Goal: Complete application form: Complete application form

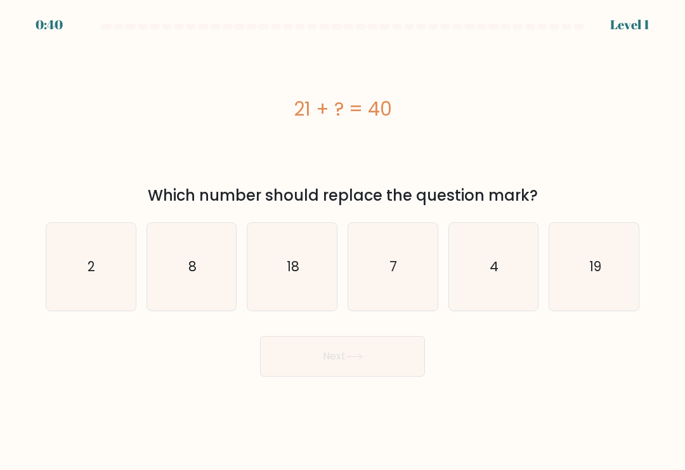
click at [292, 260] on icon "18" at bounding box center [293, 267] width 88 height 88
click at [343, 241] on input "c. 18" at bounding box center [343, 238] width 1 height 6
radio input "true"
click at [377, 376] on button "Next" at bounding box center [342, 356] width 165 height 41
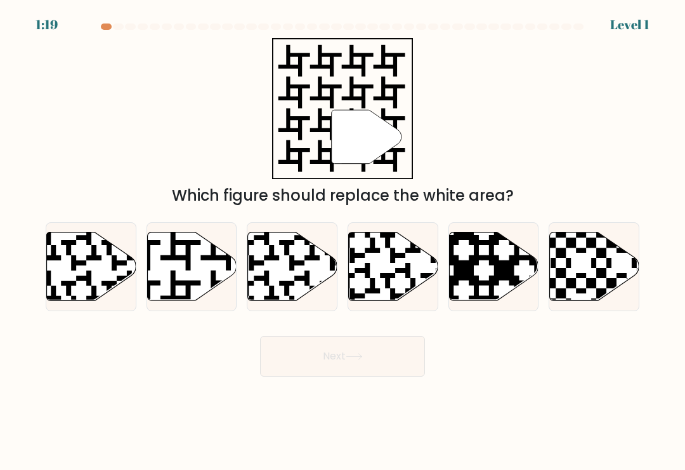
click at [211, 259] on icon at bounding box center [160, 230] width 162 height 162
click at [343, 241] on input "b." at bounding box center [343, 238] width 1 height 6
radio input "true"
click at [390, 371] on button "Next" at bounding box center [342, 356] width 165 height 41
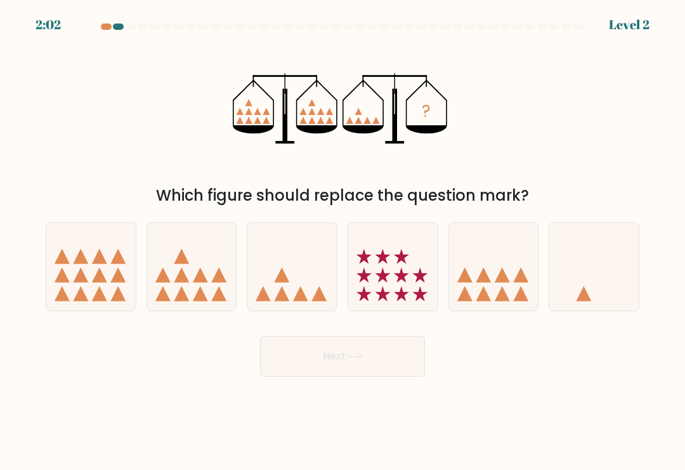
click at [307, 257] on icon at bounding box center [291, 267] width 89 height 74
click at [343, 241] on input "c." at bounding box center [343, 238] width 1 height 6
radio input "true"
click at [377, 368] on button "Next" at bounding box center [342, 356] width 165 height 41
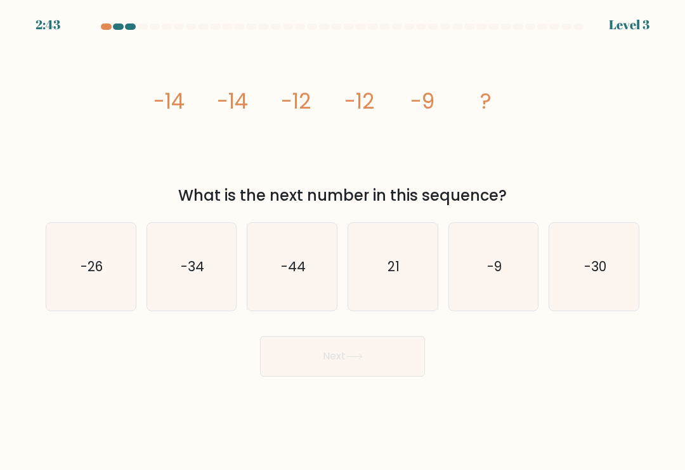
click at [501, 247] on icon "-9" at bounding box center [494, 267] width 88 height 88
click at [343, 241] on input "e. -9" at bounding box center [343, 238] width 1 height 6
radio input "true"
click at [379, 368] on button "Next" at bounding box center [342, 356] width 165 height 41
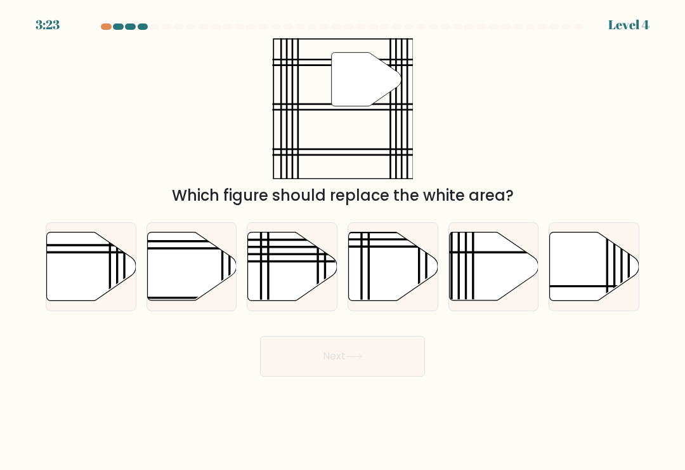
click at [208, 266] on icon at bounding box center [191, 266] width 89 height 69
click at [343, 241] on input "b." at bounding box center [343, 238] width 1 height 6
radio input "true"
click at [371, 370] on button "Next" at bounding box center [342, 356] width 165 height 41
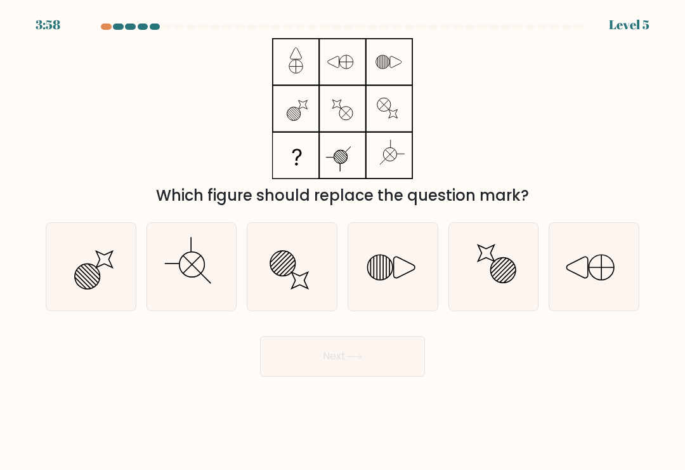
click at [184, 253] on icon at bounding box center [192, 267] width 88 height 88
click at [343, 241] on input "b." at bounding box center [343, 238] width 1 height 6
radio input "true"
click at [331, 366] on button "Next" at bounding box center [342, 356] width 165 height 41
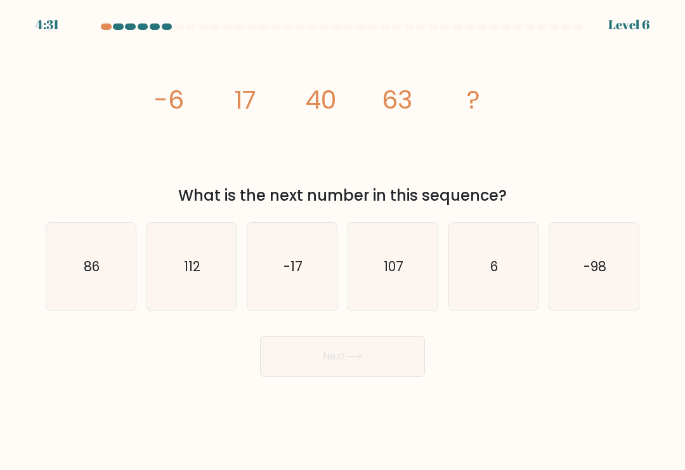
click at [587, 244] on icon "-98" at bounding box center [595, 267] width 88 height 88
click at [343, 241] on input "f. -98" at bounding box center [343, 238] width 1 height 6
radio input "true"
click at [407, 259] on icon "107" at bounding box center [393, 267] width 88 height 88
click at [343, 241] on input "d. 107" at bounding box center [343, 238] width 1 height 6
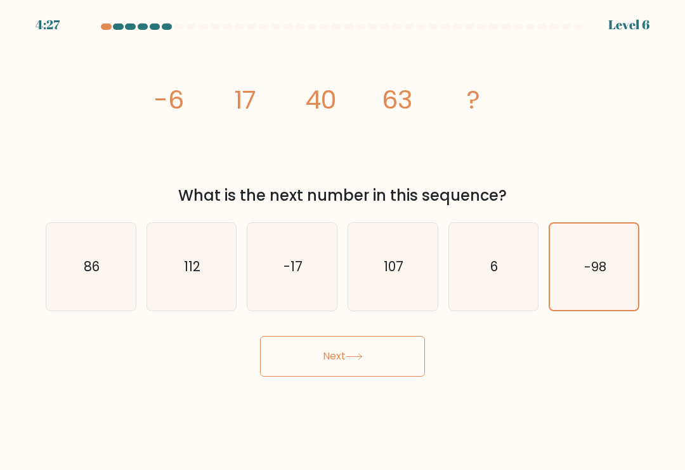
radio input "true"
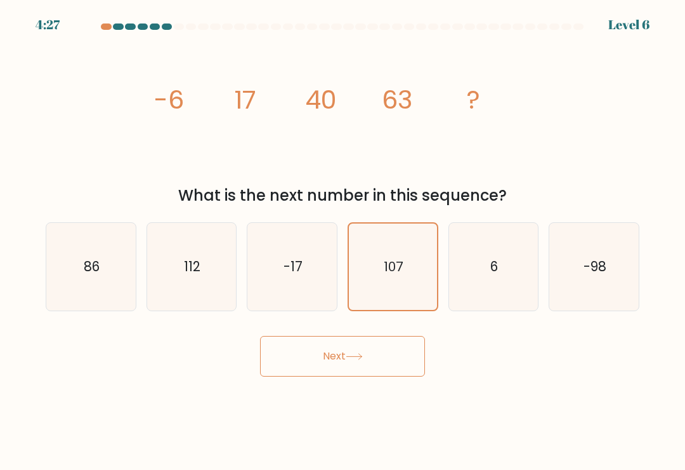
click at [386, 351] on button "Next" at bounding box center [342, 356] width 165 height 41
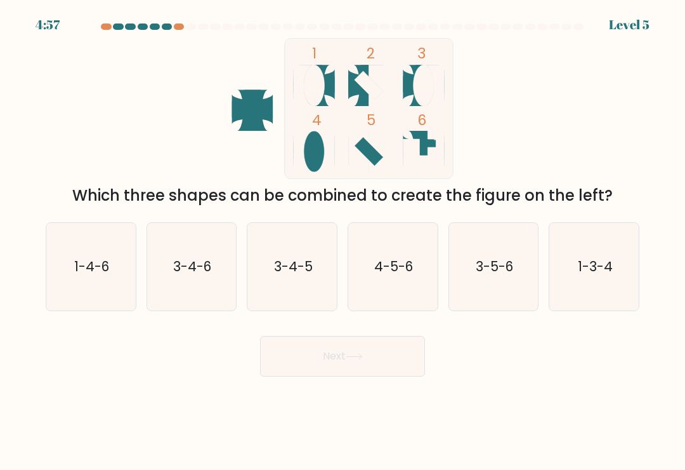
click at [62, 264] on icon "1-4-6" at bounding box center [91, 267] width 88 height 88
click at [343, 241] on input "a. 1-4-6" at bounding box center [343, 238] width 1 height 6
radio input "true"
click at [608, 242] on icon "1-3-4" at bounding box center [595, 267] width 88 height 88
click at [343, 241] on input "f. 1-3-4" at bounding box center [343, 238] width 1 height 6
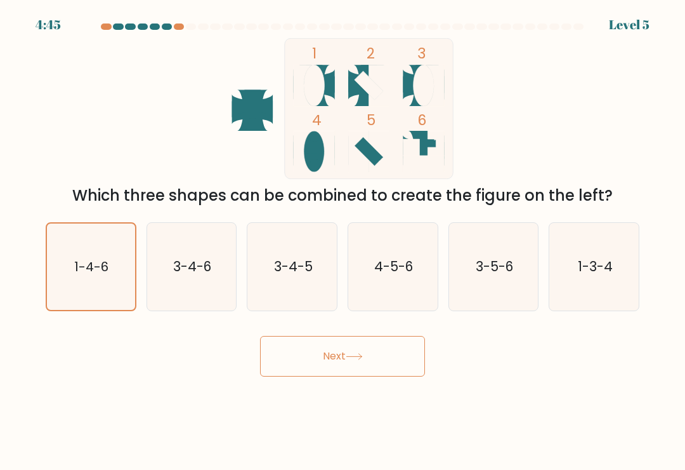
radio input "true"
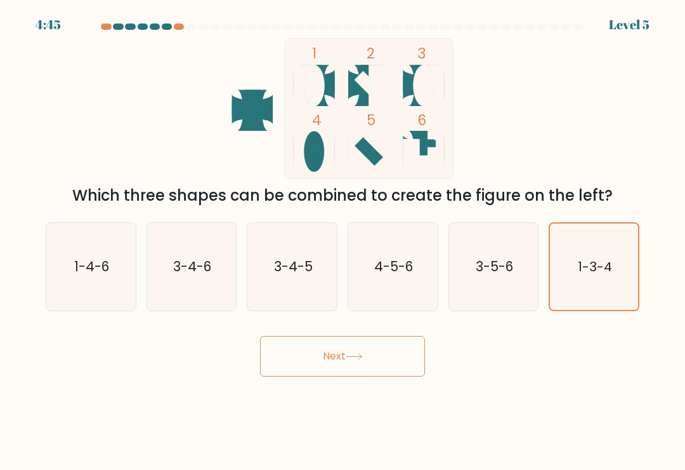
click at [374, 351] on button "Next" at bounding box center [342, 356] width 165 height 41
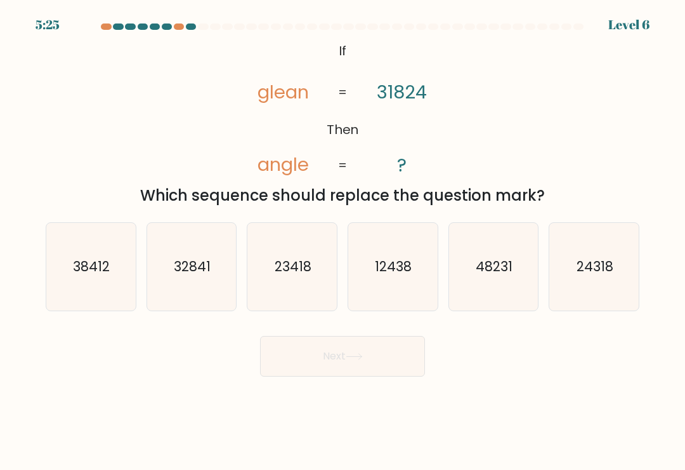
click at [111, 242] on icon "38412" at bounding box center [91, 267] width 88 height 88
click at [343, 241] on input "a. 38412" at bounding box center [343, 238] width 1 height 6
radio input "true"
click at [371, 367] on button "Next" at bounding box center [342, 356] width 165 height 41
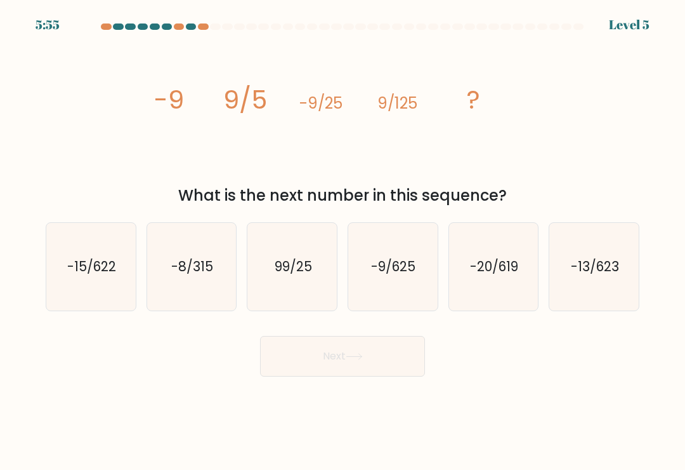
click at [200, 230] on icon "-8/315" at bounding box center [192, 267] width 88 height 88
click at [343, 235] on input "b. -8/315" at bounding box center [343, 238] width 1 height 6
radio input "true"
click at [388, 362] on button "Next" at bounding box center [342, 356] width 165 height 41
